Goal: Task Accomplishment & Management: Manage account settings

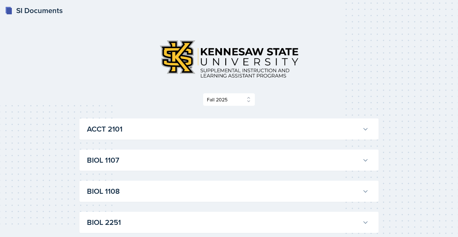
select select "2bed604d-1099-4043-b1bc-2365e8740244"
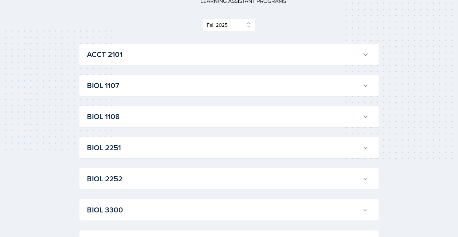
scroll to position [49, 0]
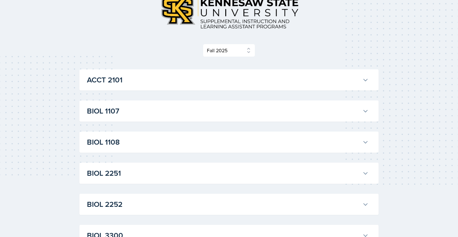
click at [211, 83] on h3 "ACCT 2101" at bounding box center [223, 79] width 273 height 11
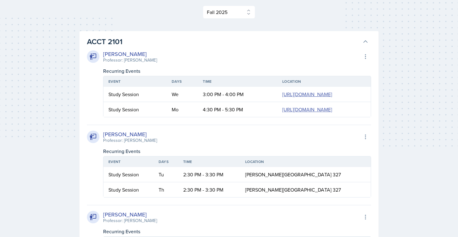
scroll to position [88, 0]
click at [185, 43] on h3 "ACCT 2101" at bounding box center [223, 41] width 273 height 11
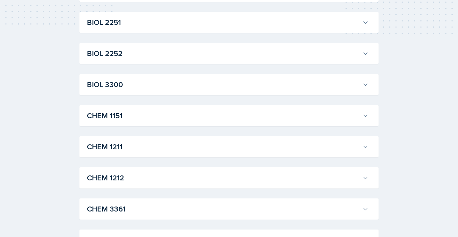
scroll to position [201, 0]
click at [165, 210] on h3 "CHEM 3361" at bounding box center [223, 208] width 273 height 11
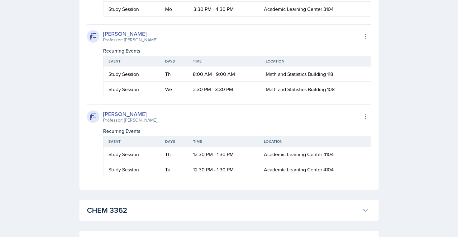
scroll to position [377, 0]
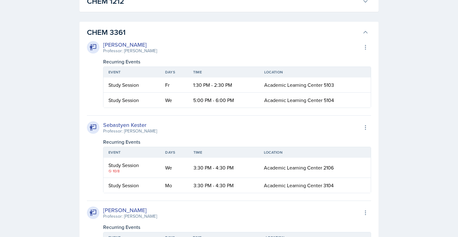
click at [110, 36] on h3 "CHEM 3361" at bounding box center [223, 32] width 273 height 11
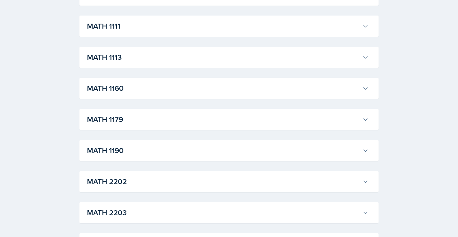
scroll to position [572, 0]
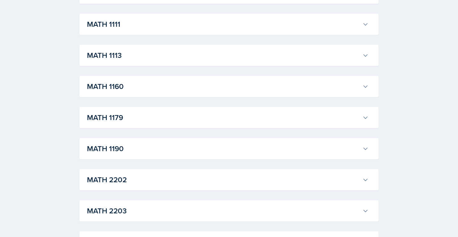
click at [129, 140] on div "MATH 1190 Kris Prasad Professor: Jon Noring Export to Google Calendar Recurring…" at bounding box center [228, 148] width 299 height 21
click at [127, 154] on h3 "MATH 1190" at bounding box center [223, 148] width 273 height 11
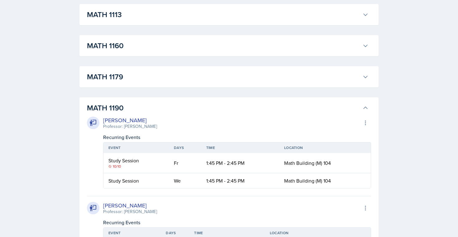
scroll to position [601, 0]
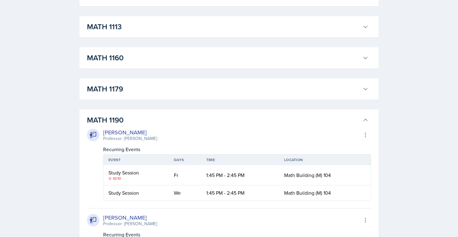
click at [137, 125] on h3 "MATH 1190" at bounding box center [223, 120] width 273 height 11
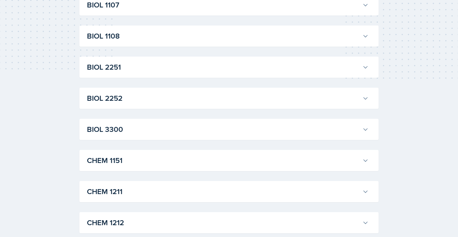
scroll to position [0, 0]
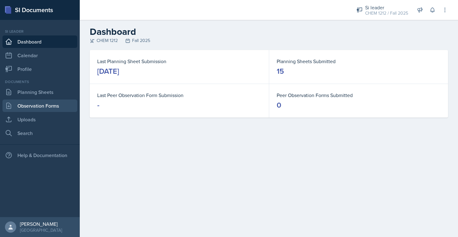
click at [48, 106] on link "Observation Forms" at bounding box center [39, 106] width 75 height 12
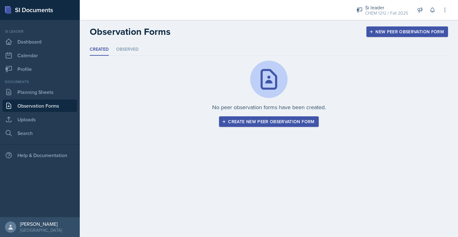
click at [140, 47] on ul "Created Observed" at bounding box center [269, 50] width 358 height 12
click at [131, 47] on li "Observed" at bounding box center [127, 50] width 22 height 12
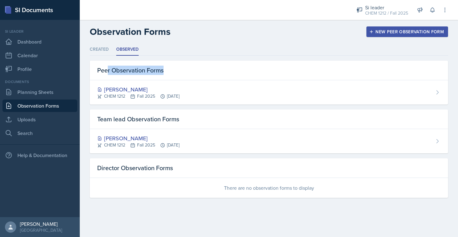
drag, startPoint x: 171, startPoint y: 70, endPoint x: 107, endPoint y: 68, distance: 63.6
click at [107, 68] on div "Peer Observation Forms" at bounding box center [269, 71] width 358 height 20
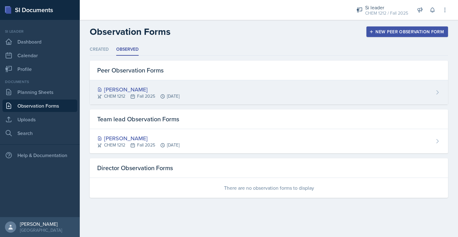
click at [139, 88] on div "[PERSON_NAME]" at bounding box center [138, 89] width 82 height 8
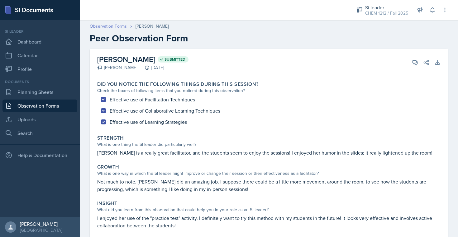
click at [109, 26] on link "Observation Forms" at bounding box center [108, 26] width 37 height 7
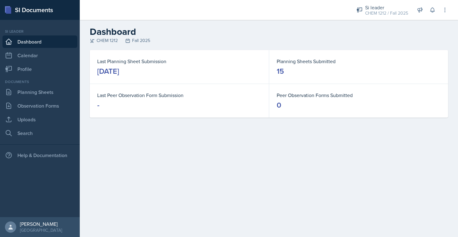
click at [438, 9] on div "Si leader CHEM 1212 / Fall 2025 Si leader BIOL 3300 / Fall 2024 Si leader CHEM …" at bounding box center [398, 10] width 100 height 20
click at [436, 9] on button at bounding box center [432, 9] width 11 height 11
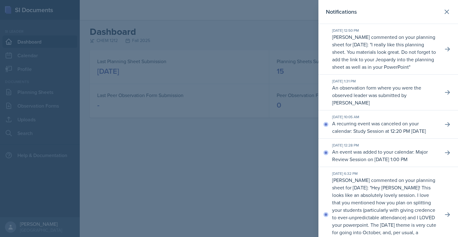
drag, startPoint x: 333, startPoint y: 37, endPoint x: 353, endPoint y: 38, distance: 19.3
click at [353, 38] on p "Rowan Carr commented on your planning sheet for October 7, 2025: " I really lik…" at bounding box center [385, 51] width 106 height 37
drag, startPoint x: 356, startPoint y: 36, endPoint x: 330, endPoint y: 36, distance: 26.5
click at [330, 37] on div "Oct 7th, 2025 12:50 PM Rowan Carr commented on your planning sheet for October …" at bounding box center [388, 49] width 140 height 51
click at [330, 36] on div "Oct 7th, 2025 12:50 PM Rowan Carr commented on your planning sheet for October …" at bounding box center [388, 49] width 140 height 51
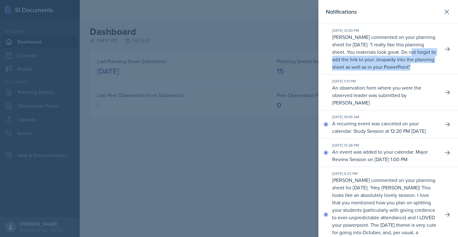
drag, startPoint x: 411, startPoint y: 51, endPoint x: 426, endPoint y: 67, distance: 21.6
click at [426, 67] on p "Rowan Carr commented on your planning sheet for October 7, 2025: " I really lik…" at bounding box center [385, 51] width 106 height 37
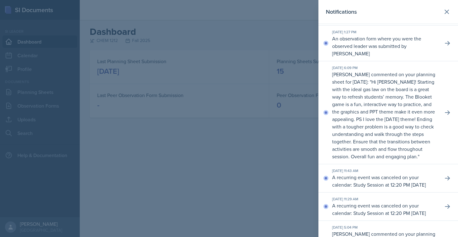
scroll to position [241, 0]
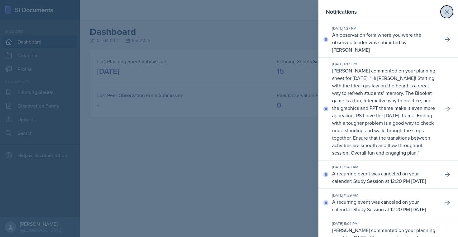
click at [450, 13] on icon at bounding box center [446, 11] width 7 height 7
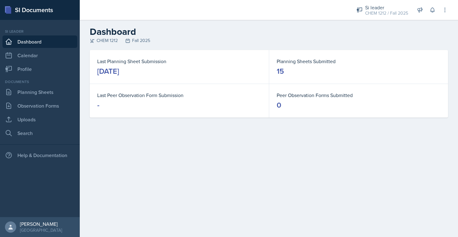
click at [424, 211] on main "Dashboard CHEM 1212 Fall 2025 Last Planning Sheet Submission October 8th, 2025 …" at bounding box center [269, 129] width 378 height 218
click at [432, 8] on icon at bounding box center [432, 10] width 4 height 5
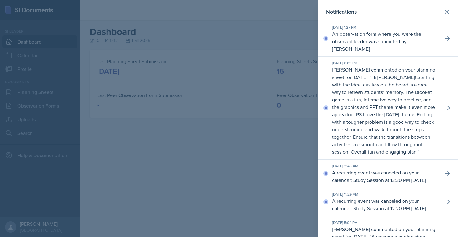
scroll to position [247, 0]
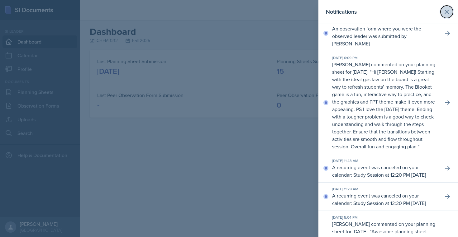
click at [448, 12] on icon at bounding box center [446, 11] width 7 height 7
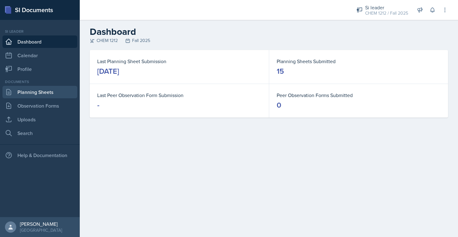
click at [52, 93] on link "Planning Sheets" at bounding box center [39, 92] width 75 height 12
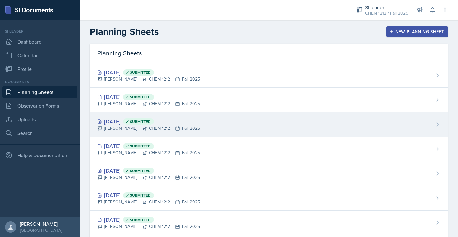
click at [203, 117] on div "Oct 6th, 2025 Submitted Sarah Nielsen CHEM 1212 Fall 2025" at bounding box center [269, 124] width 358 height 25
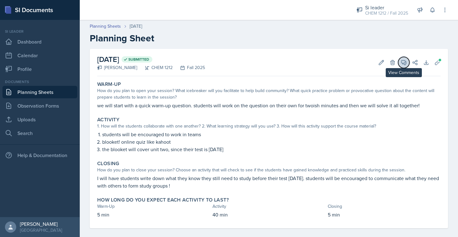
click at [402, 65] on icon at bounding box center [404, 63] width 6 height 6
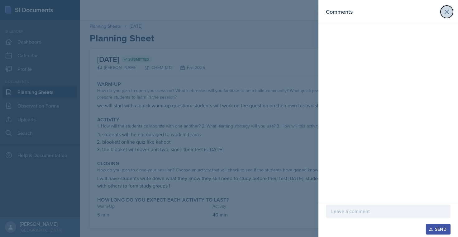
click at [448, 14] on icon at bounding box center [447, 12] width 4 height 4
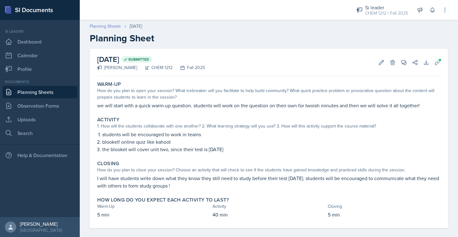
click at [117, 25] on link "Planning Sheets" at bounding box center [105, 26] width 31 height 7
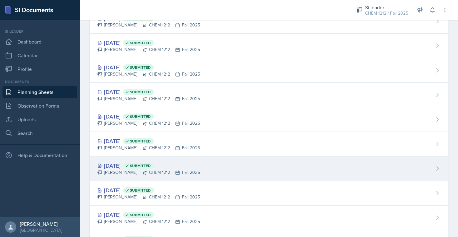
scroll to position [168, 0]
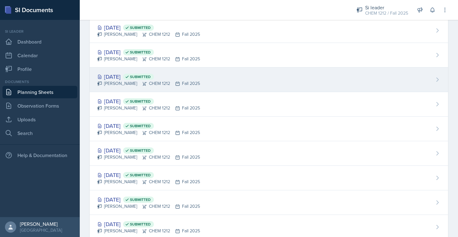
click at [151, 79] on span "Submitted" at bounding box center [140, 76] width 21 height 5
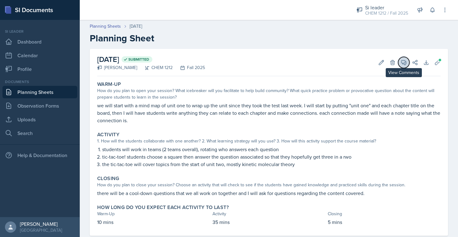
click at [399, 60] on button "View Comments" at bounding box center [403, 62] width 11 height 11
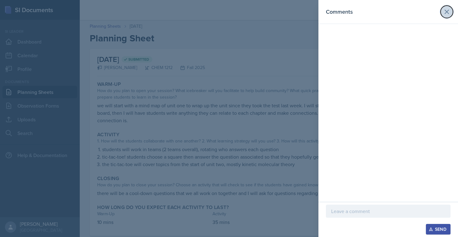
click at [447, 13] on icon at bounding box center [446, 11] width 7 height 7
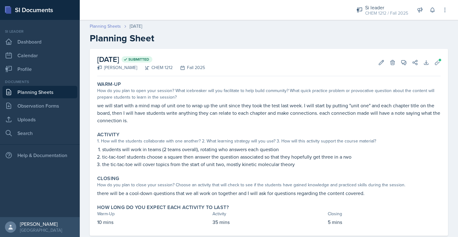
click at [113, 26] on link "Planning Sheets" at bounding box center [105, 26] width 31 height 7
